Goal: Browse casually: Explore the website without a specific task or goal

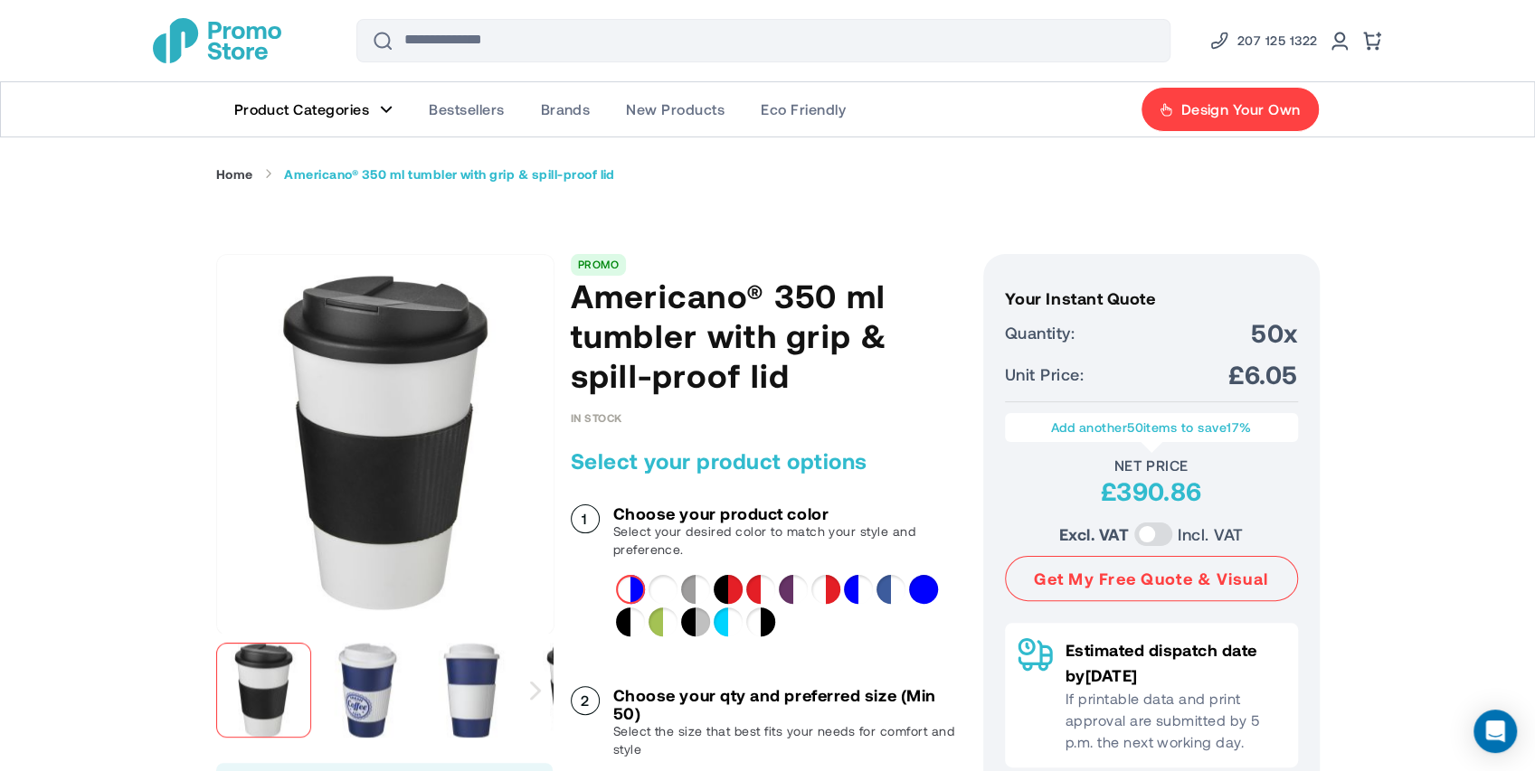
click at [855, 587] on div "White&Blue" at bounding box center [858, 589] width 29 height 29
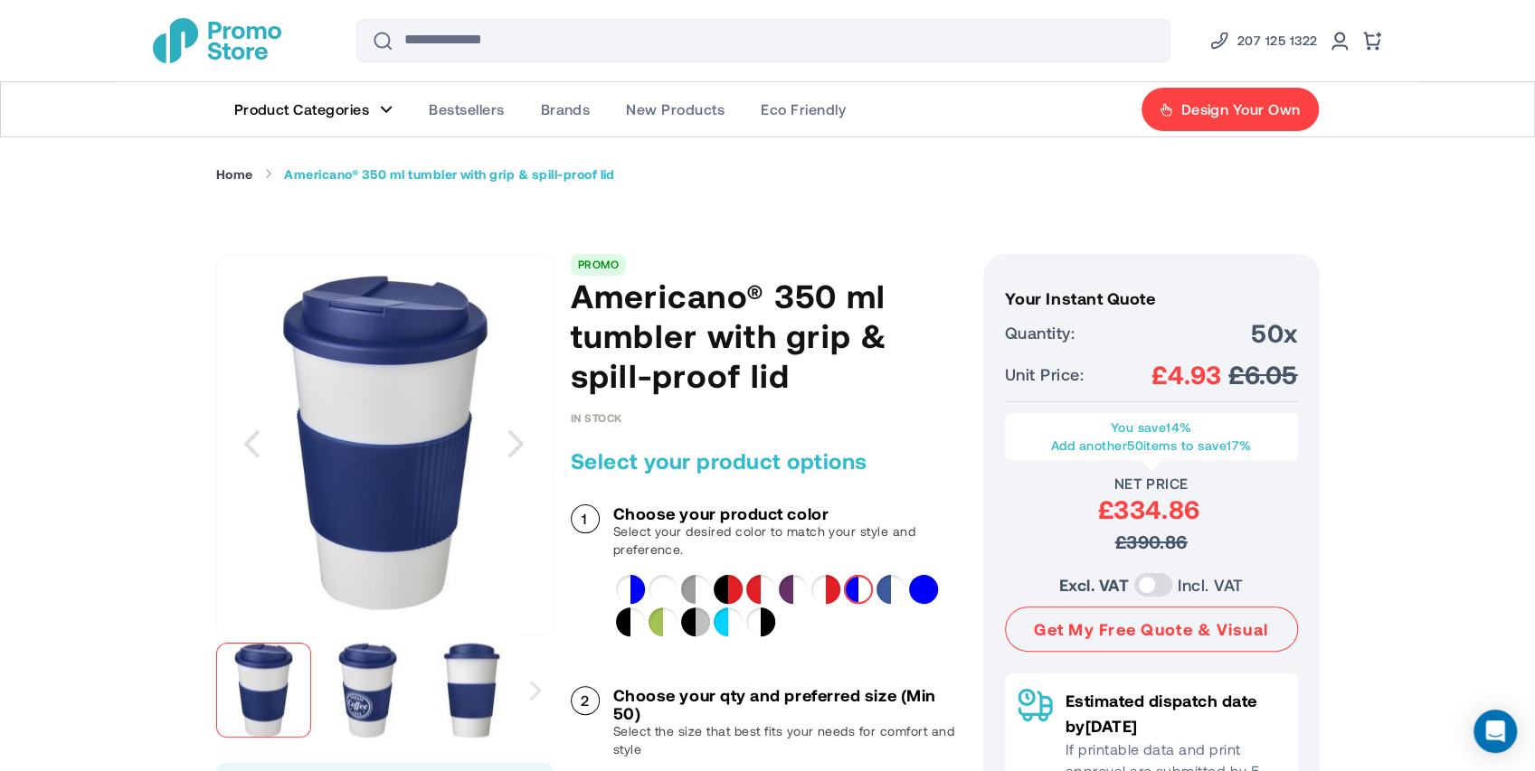
click at [378, 680] on img at bounding box center [367, 690] width 95 height 95
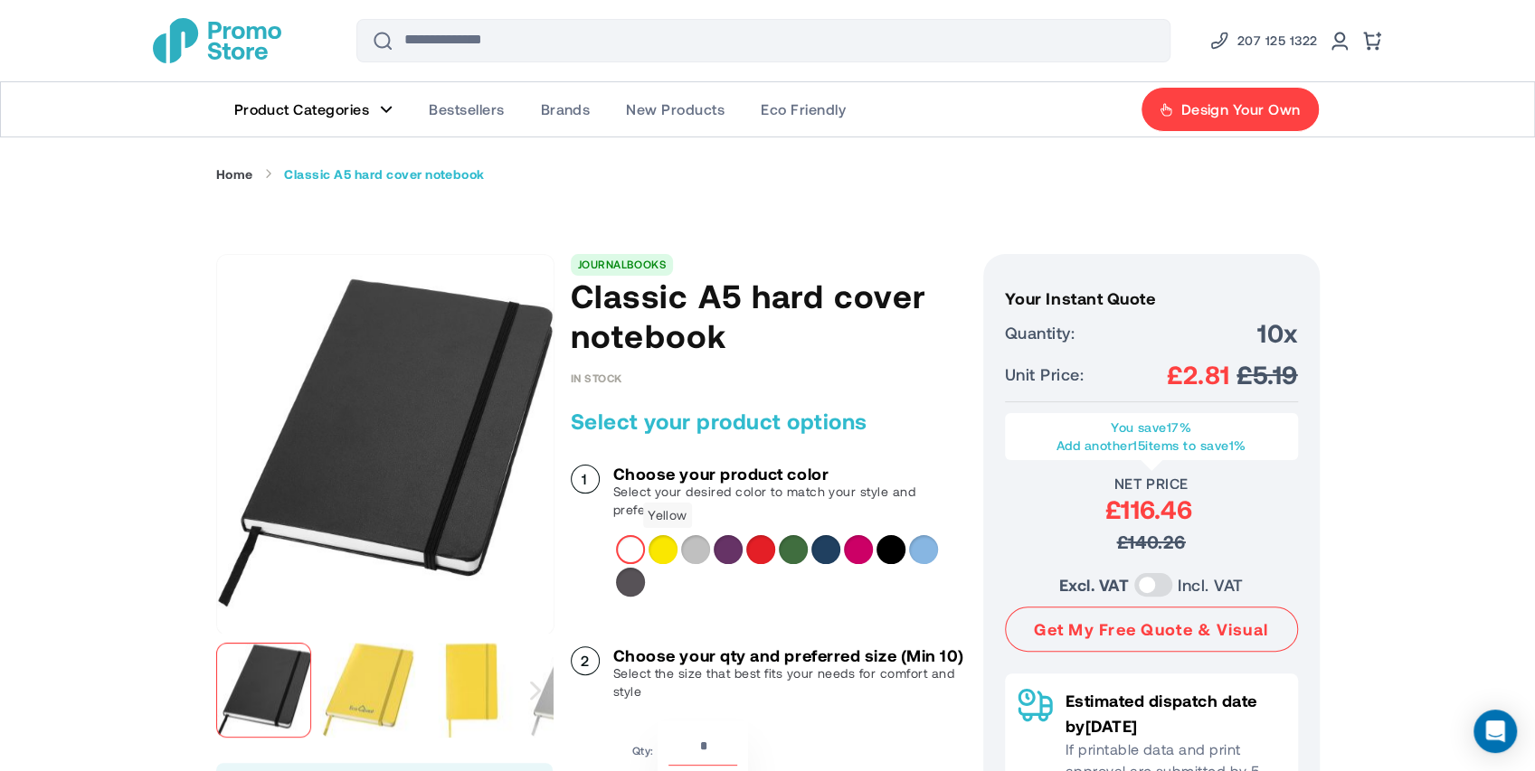
click at [660, 547] on div "Yellow" at bounding box center [662, 549] width 29 height 29
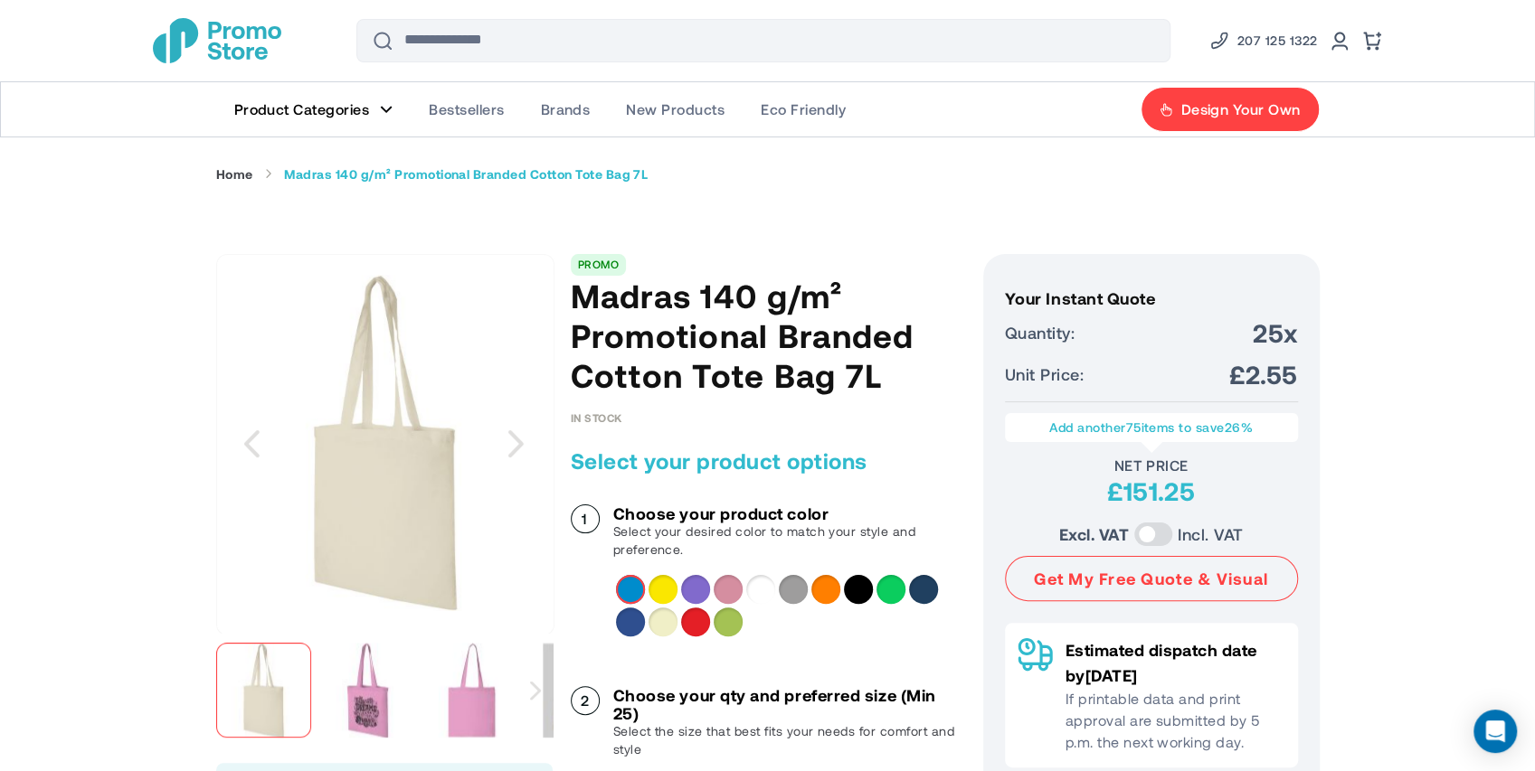
click at [378, 708] on img "Madras 140 g/m² Promotional Branded Cotton Tote Bag 7L" at bounding box center [367, 690] width 95 height 95
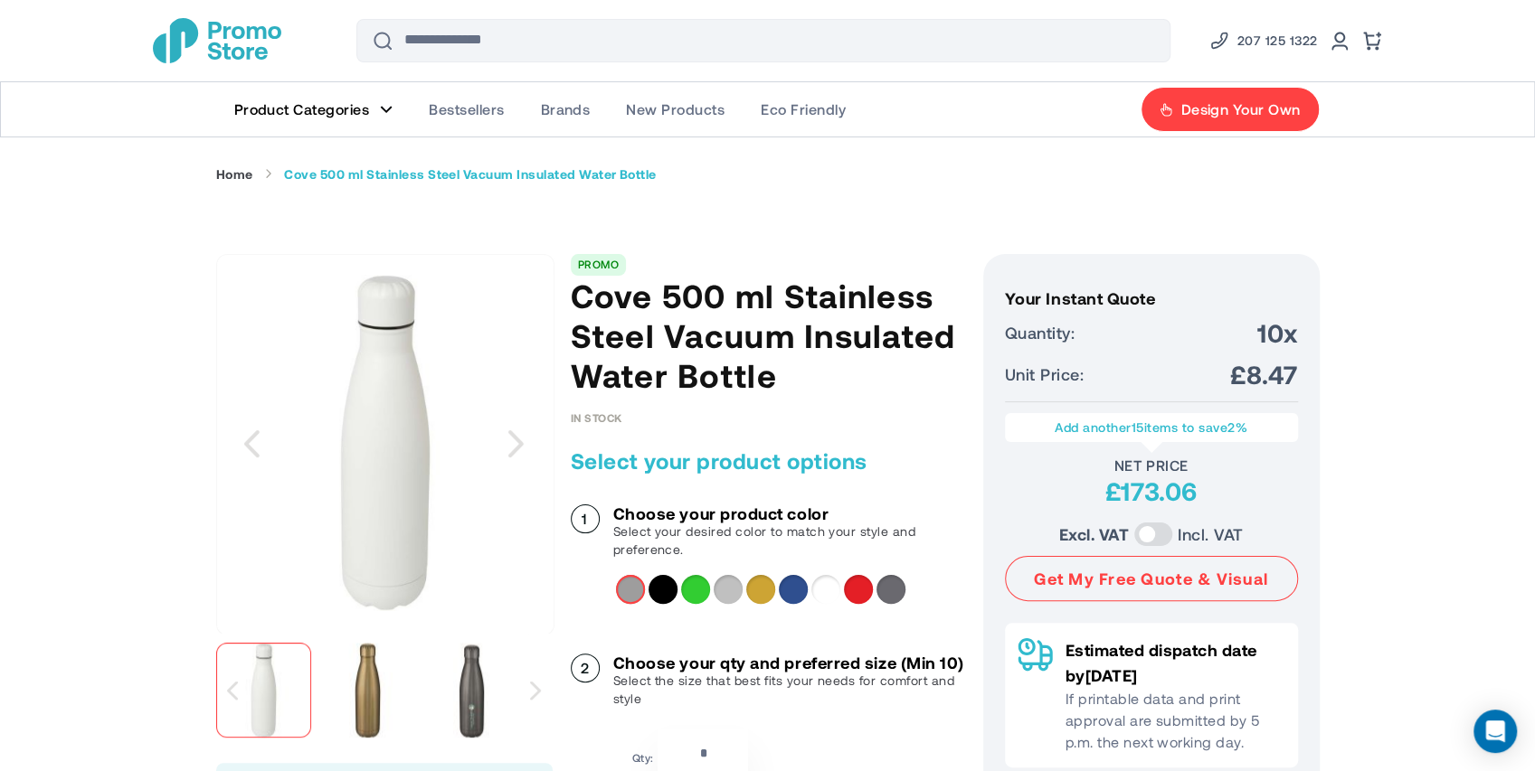
click at [369, 667] on img "Cove 500 ml Stainless Steel Vacuum Insulated Water Bottle" at bounding box center [367, 690] width 95 height 95
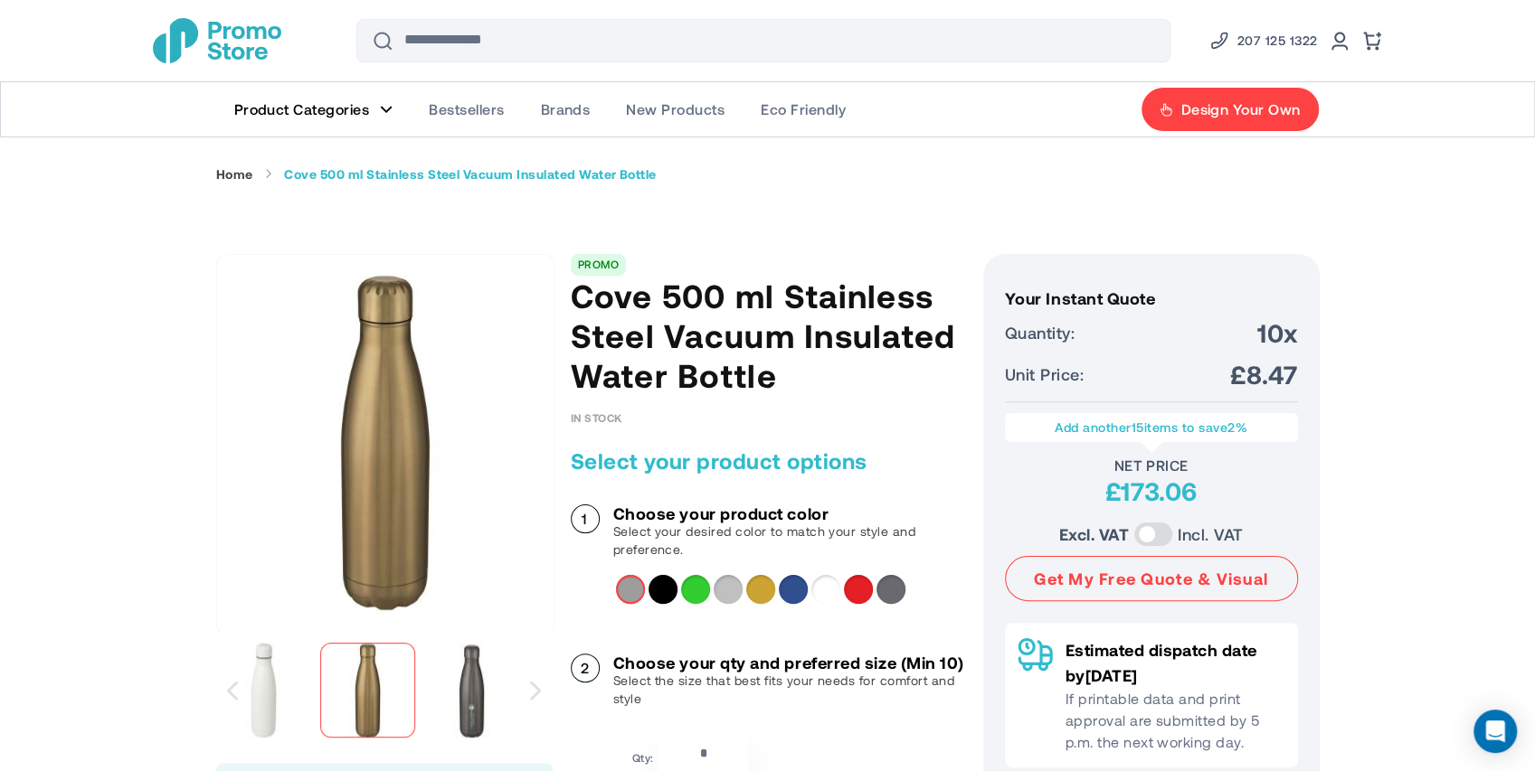
click at [855, 586] on div "Red" at bounding box center [858, 589] width 29 height 29
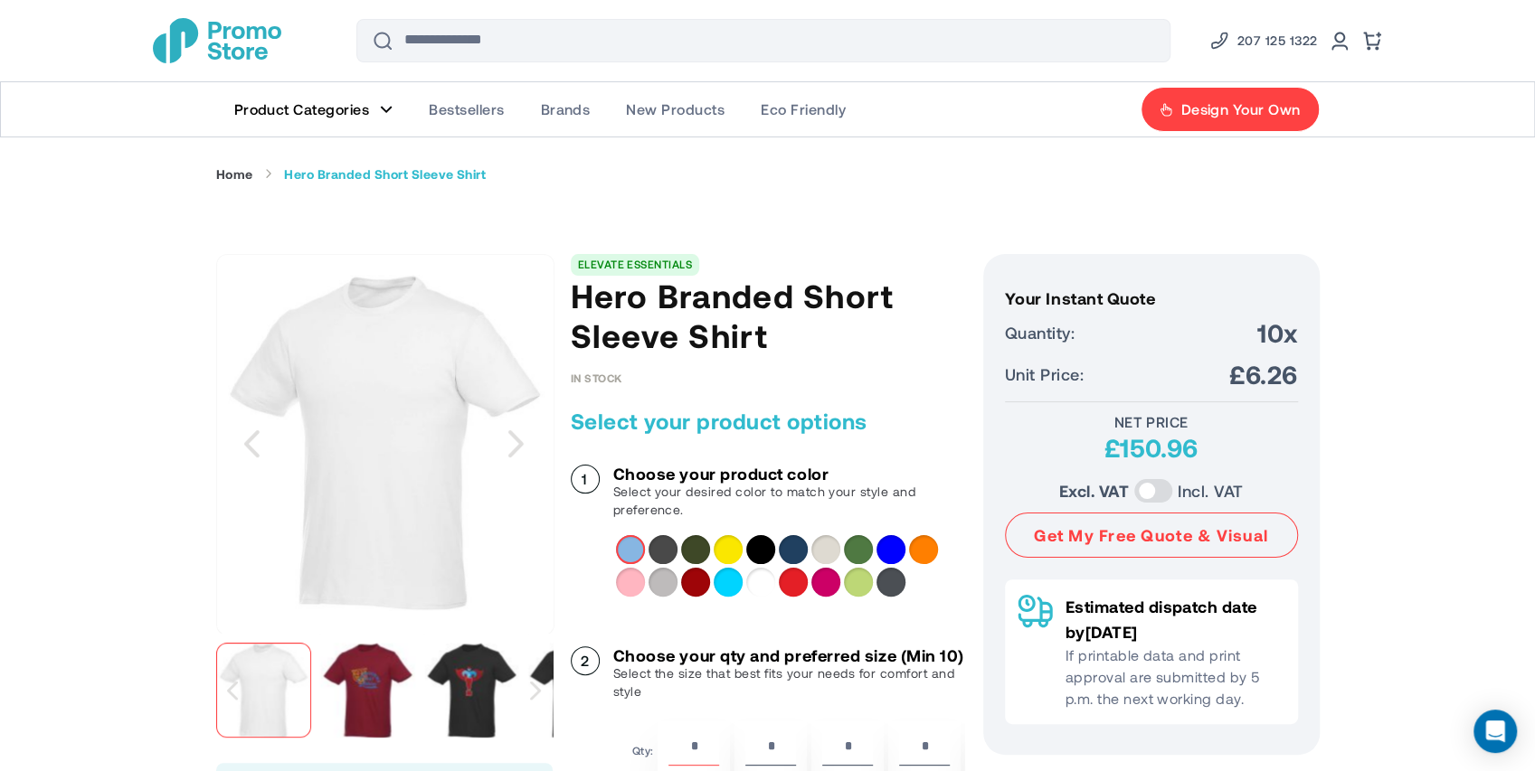
click at [365, 670] on img "Hero Branded Short Sleeve Shirt" at bounding box center [367, 690] width 95 height 95
click at [373, 693] on img "Hero Branded Short Sleeve Shirt" at bounding box center [367, 690] width 95 height 95
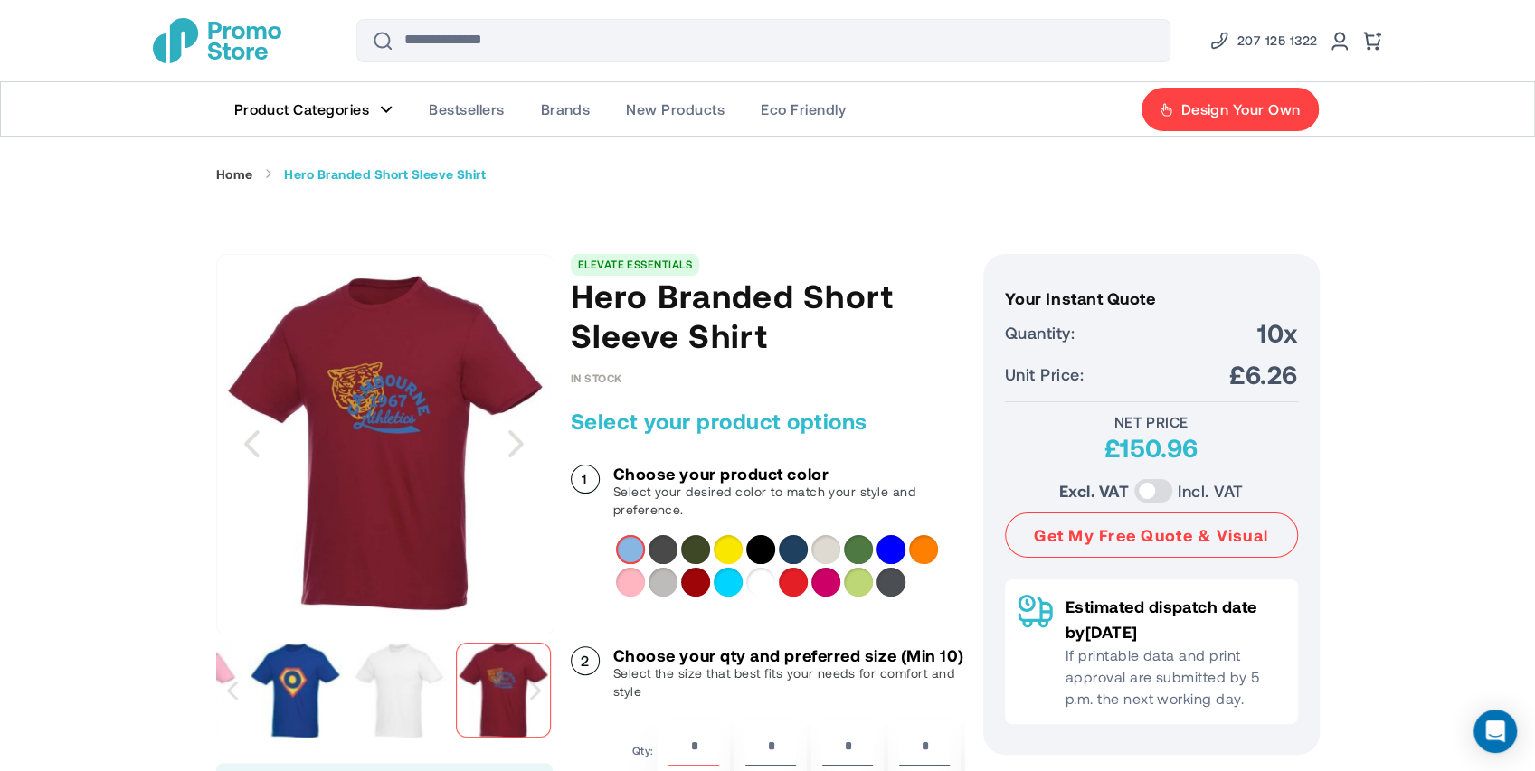
drag, startPoint x: 374, startPoint y: 465, endPoint x: 737, endPoint y: 583, distance: 381.5
click at [738, 584] on div "Aqua" at bounding box center [727, 582] width 29 height 29
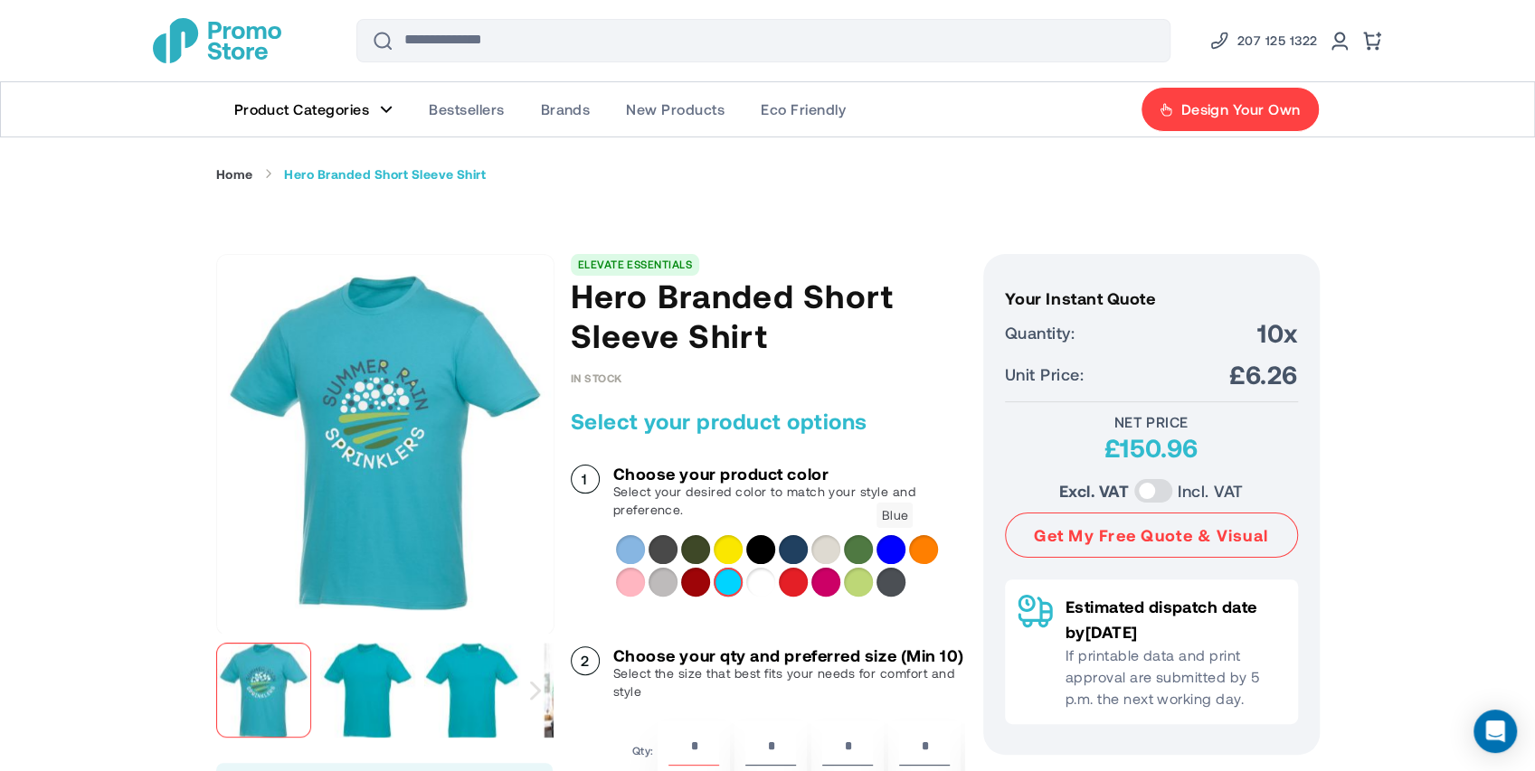
click at [886, 550] on div "Blue" at bounding box center [890, 549] width 29 height 29
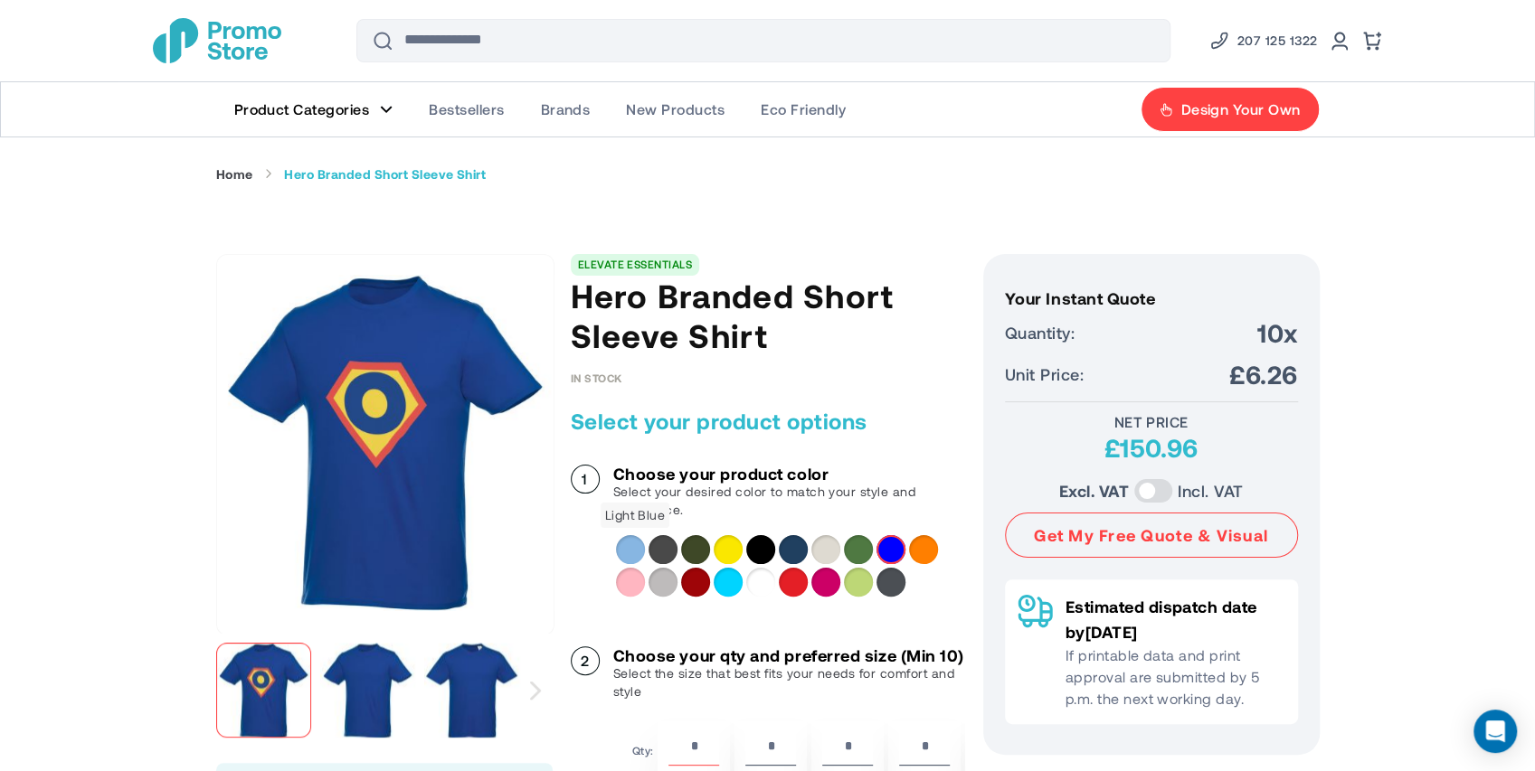
click at [630, 550] on div "Light Blue" at bounding box center [630, 549] width 29 height 29
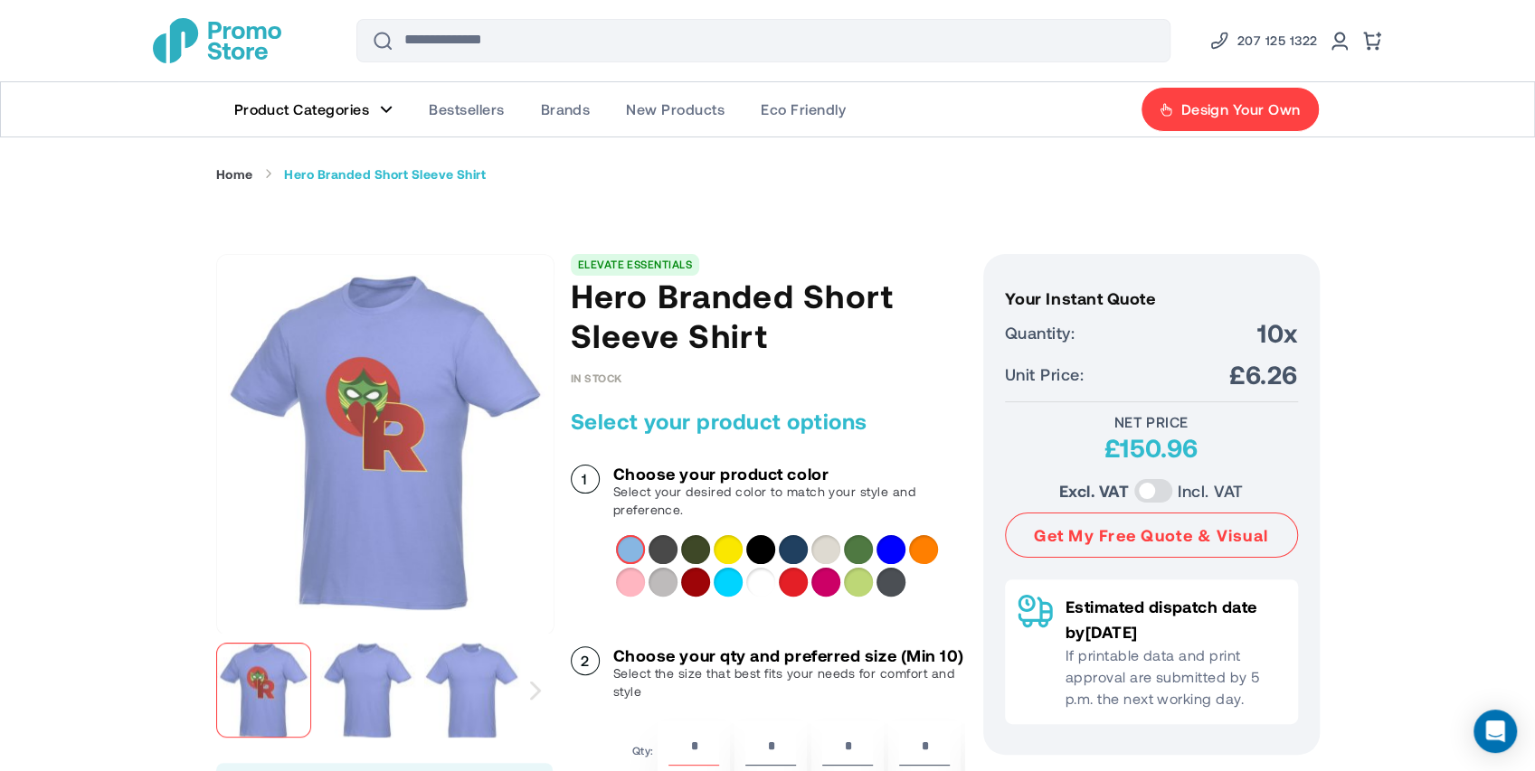
click at [577, 121] on link "Brands" at bounding box center [565, 109] width 86 height 54
click at [575, 112] on span "Brands" at bounding box center [565, 109] width 50 height 18
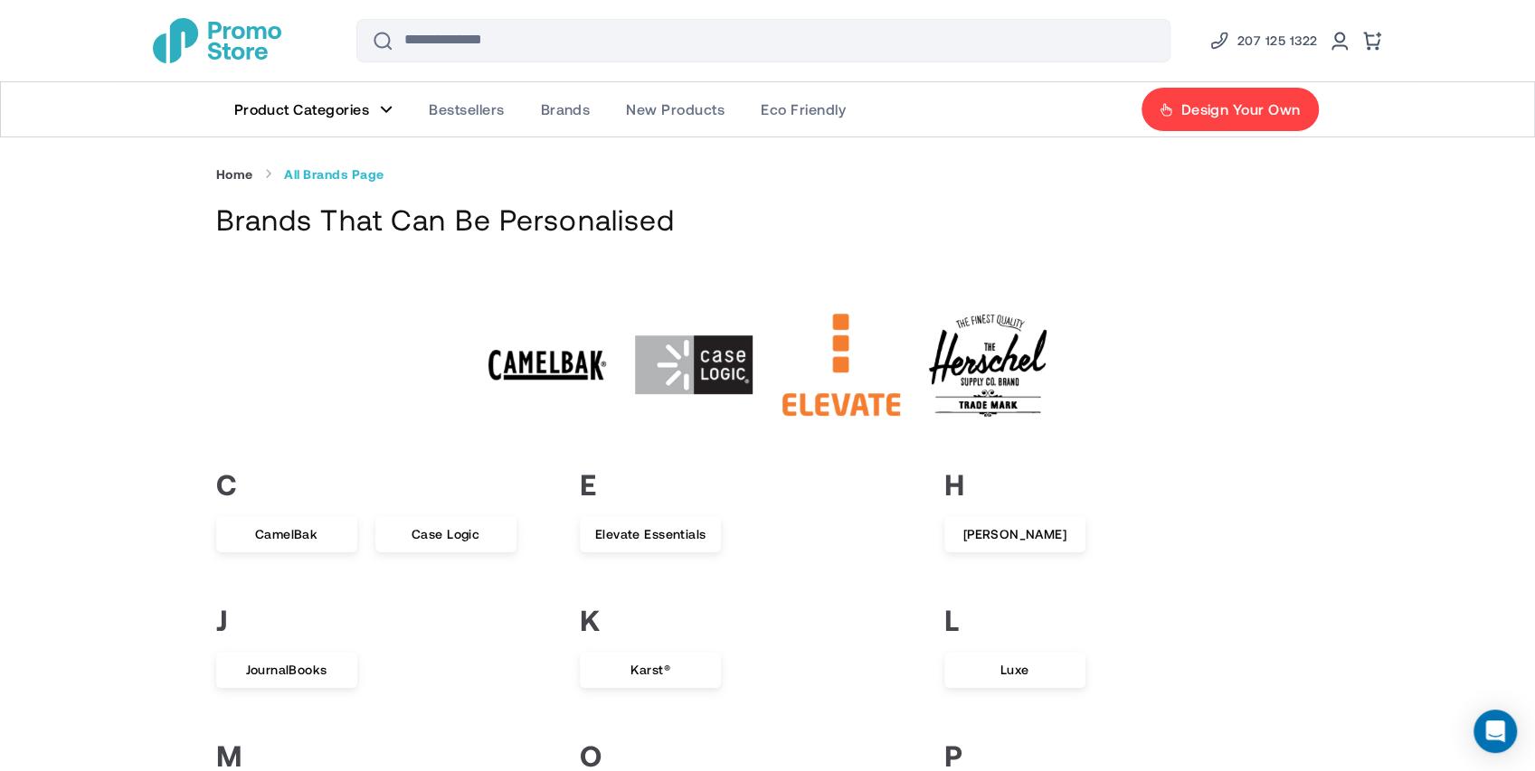
click at [985, 355] on img "4 / 22" at bounding box center [988, 366] width 118 height 102
